Goal: Book appointment/travel/reservation

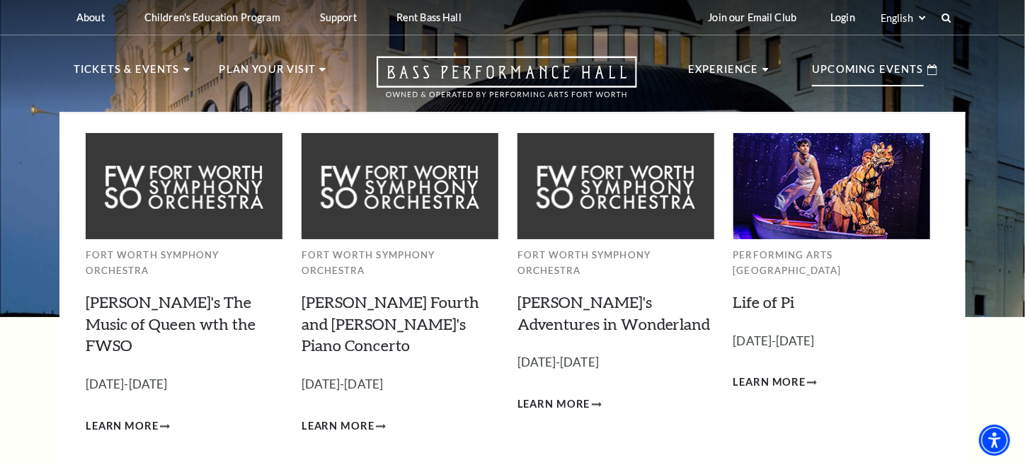
scroll to position [118, 0]
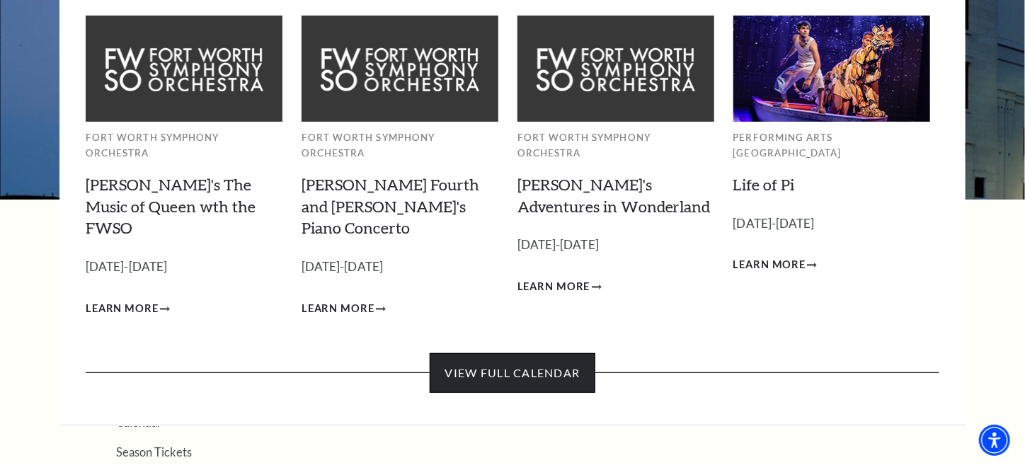
click at [522, 353] on link "View Full Calendar" at bounding box center [512, 373] width 165 height 40
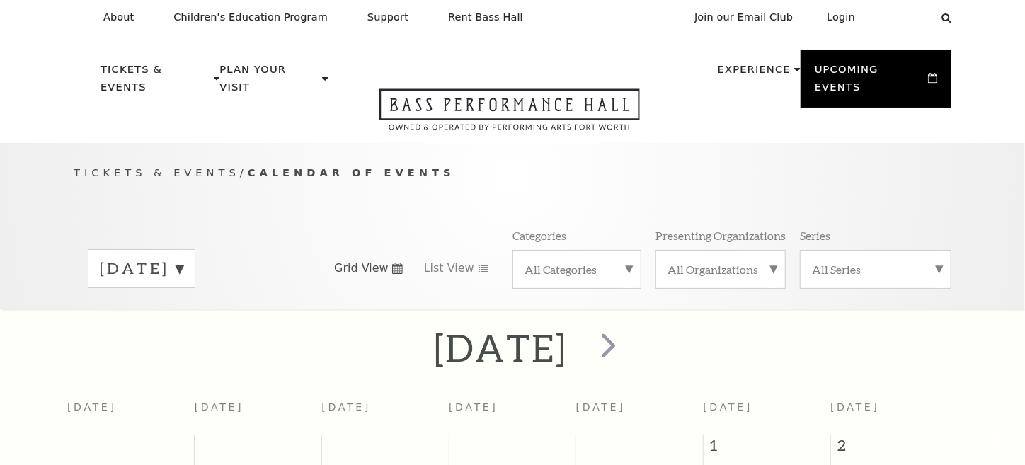
scroll to position [125, 0]
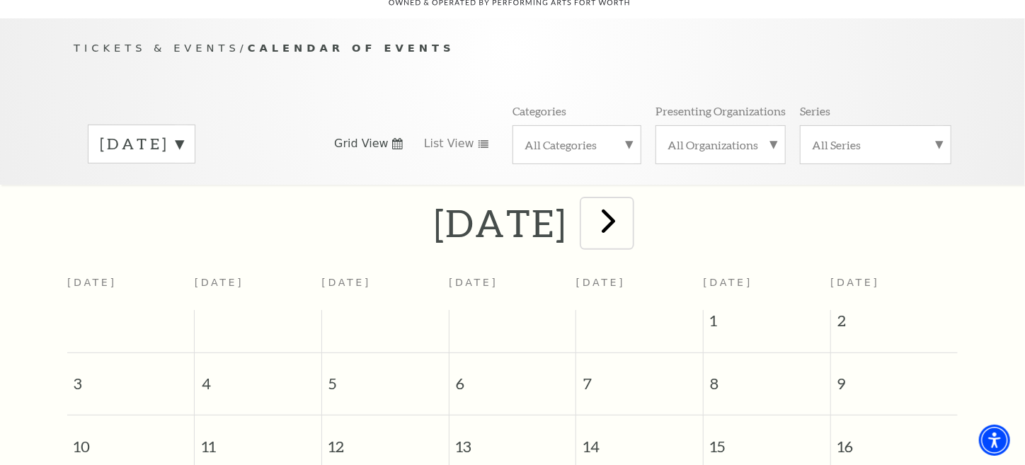
click at [629, 207] on span "next" at bounding box center [608, 220] width 40 height 40
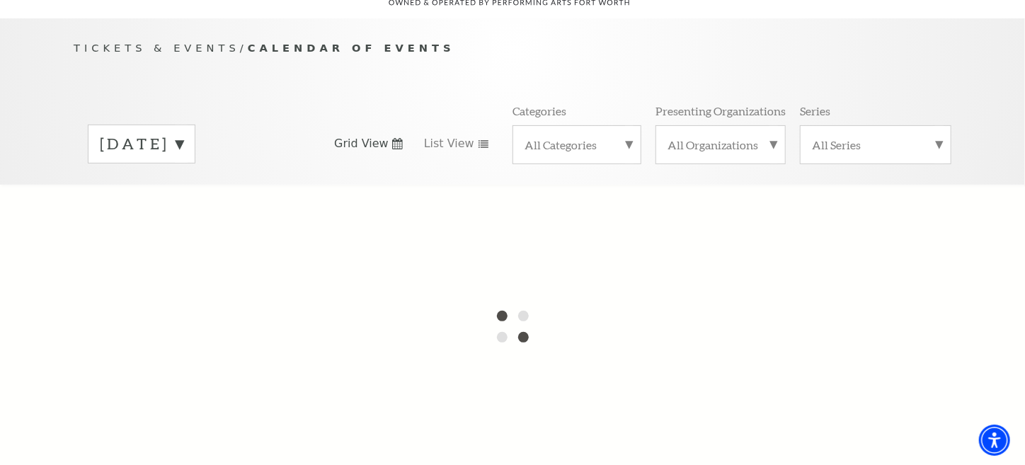
click at [653, 207] on div at bounding box center [512, 326] width 1025 height 283
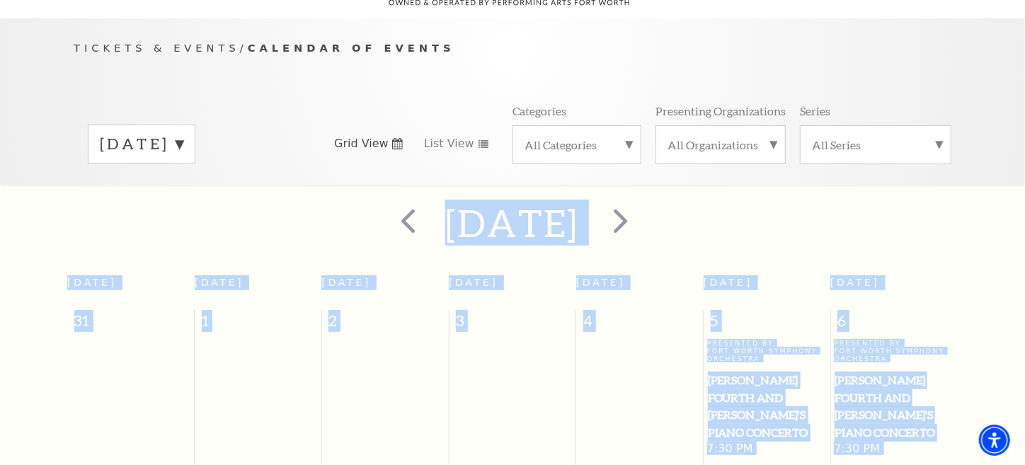
click at [579, 207] on h2 "September 2025" at bounding box center [512, 222] width 134 height 45
click at [641, 207] on span "next" at bounding box center [620, 220] width 40 height 40
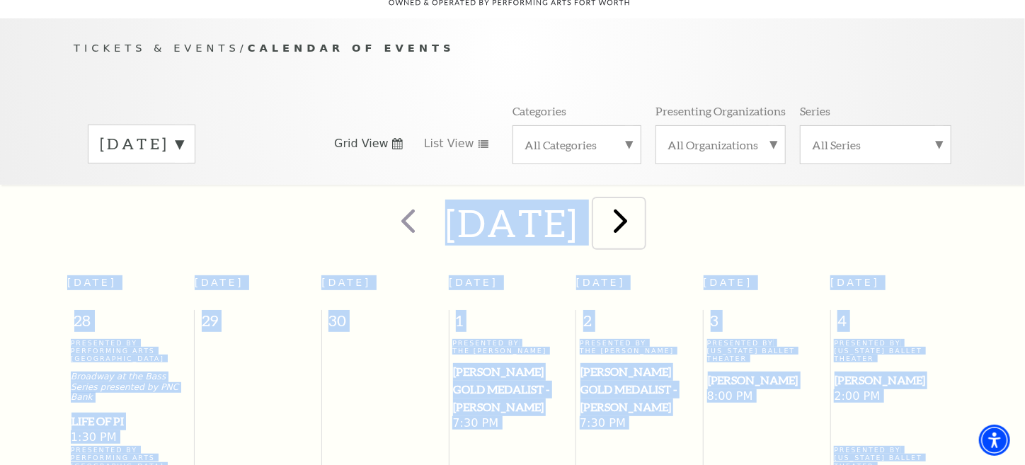
click at [641, 209] on span "next" at bounding box center [620, 220] width 40 height 40
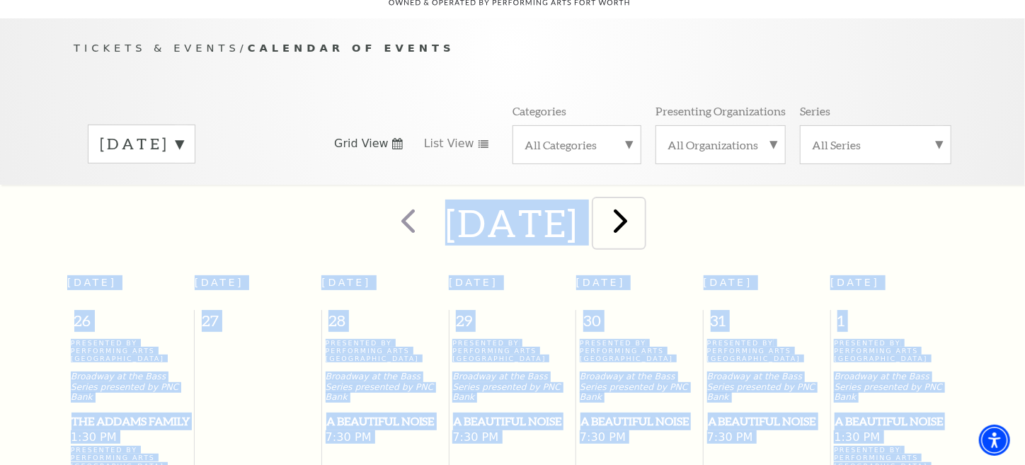
click at [641, 209] on span "next" at bounding box center [620, 220] width 40 height 40
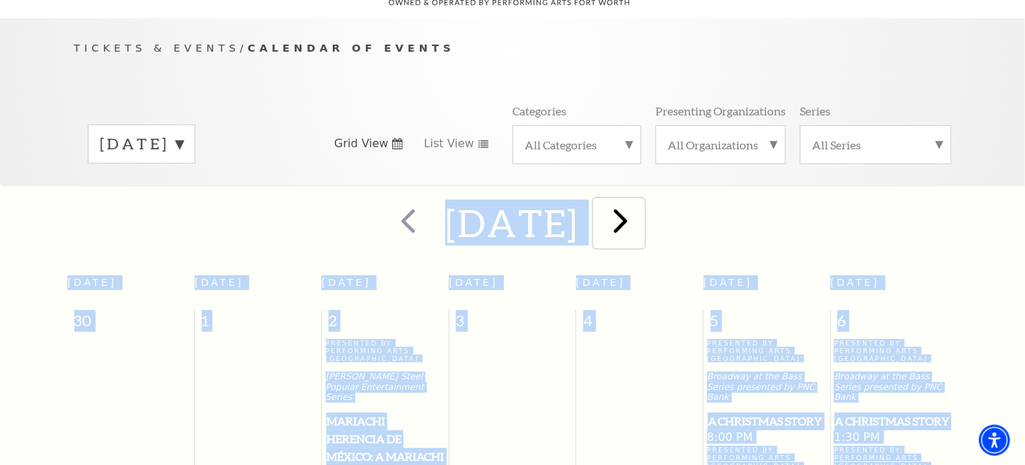
click at [641, 209] on span "next" at bounding box center [620, 220] width 40 height 40
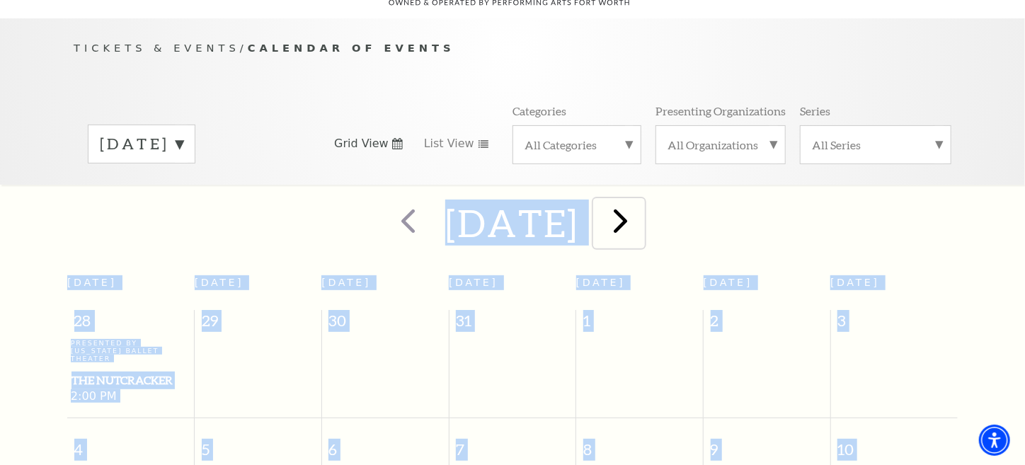
click at [641, 214] on span "next" at bounding box center [620, 220] width 40 height 40
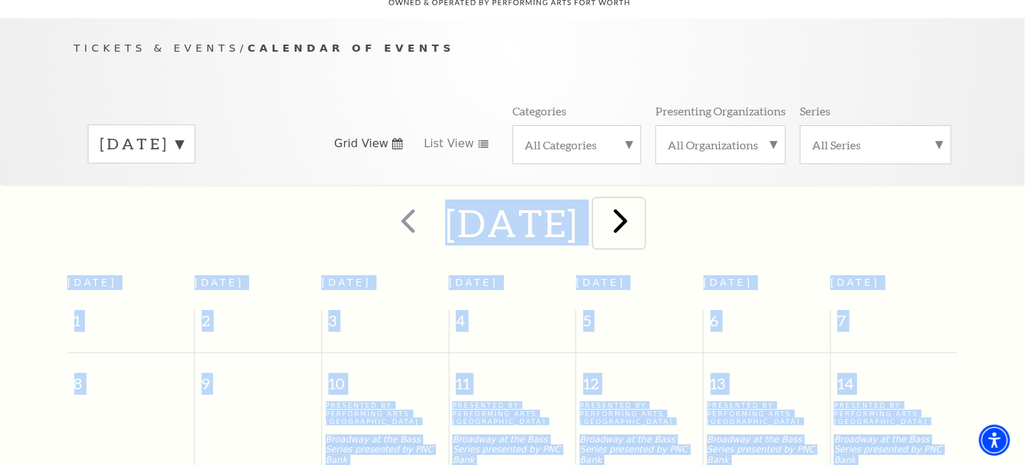
click at [641, 214] on span "next" at bounding box center [620, 220] width 40 height 40
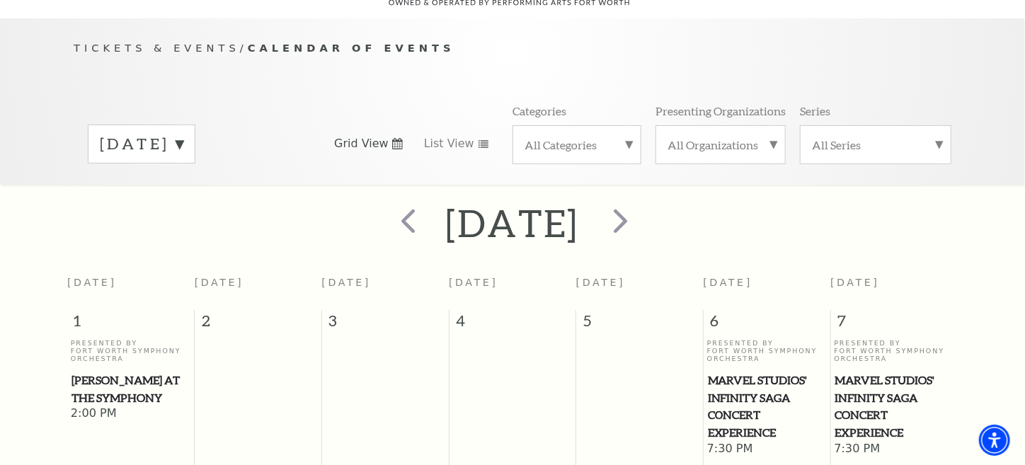
click at [138, 214] on div "March 2026" at bounding box center [512, 223] width 1025 height 50
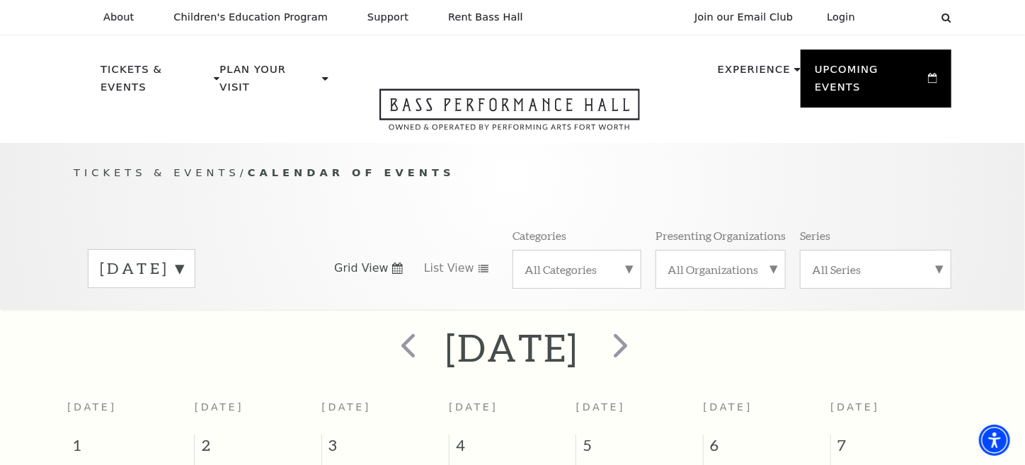
scroll to position [353, 0]
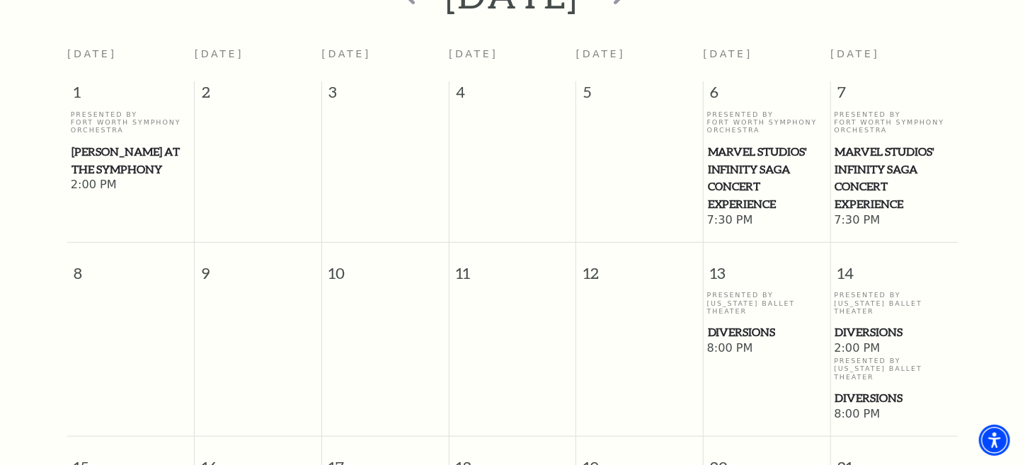
click at [739, 323] on span "Diversions" at bounding box center [767, 332] width 118 height 18
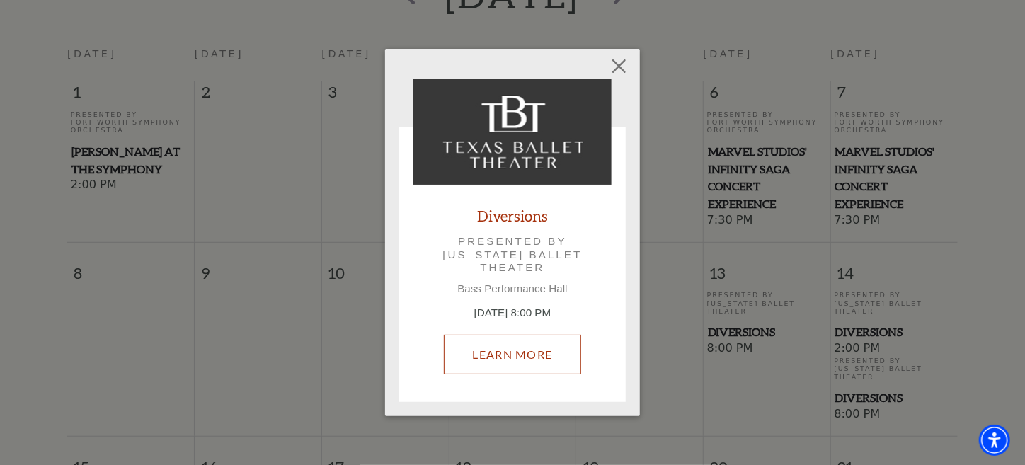
click at [522, 360] on link "Learn More" at bounding box center [513, 355] width 138 height 40
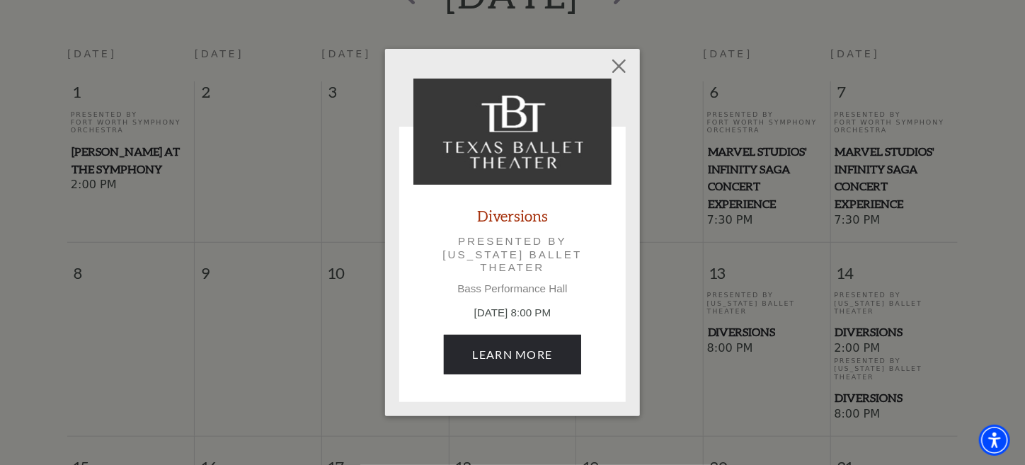
click at [507, 215] on link "Diversions" at bounding box center [512, 215] width 71 height 19
